Goal: Find specific page/section: Find specific page/section

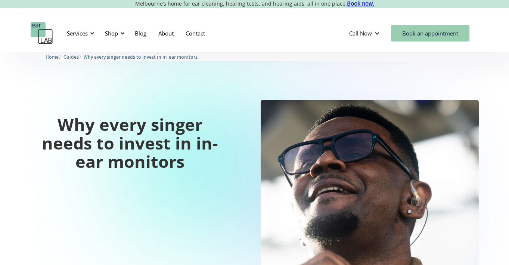
click at [420, 30] on link "Book an appointment" at bounding box center [430, 33] width 78 height 16
click at [195, 34] on link "Contact" at bounding box center [195, 33] width 31 height 22
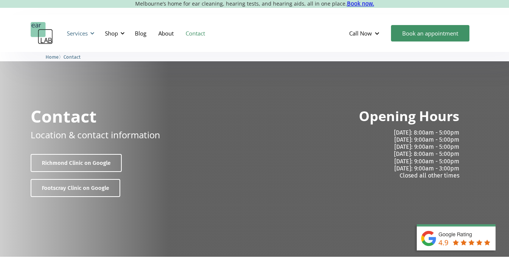
click at [90, 33] on div at bounding box center [92, 33] width 5 height 5
